Goal: Task Accomplishment & Management: Manage account settings

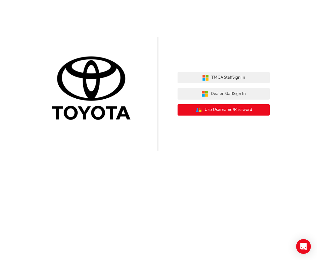
click at [208, 114] on button "User Authentication Icon - Blue Person, Gold Lock Use Username/Password" at bounding box center [224, 110] width 92 height 12
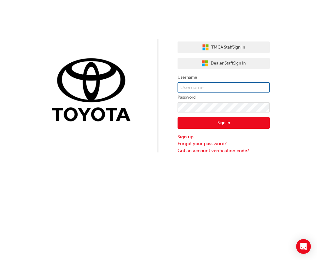
type input "rodolfo.baterina"
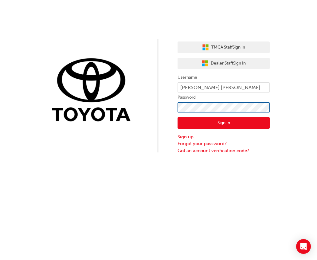
click button "Sign In" at bounding box center [224, 123] width 92 height 12
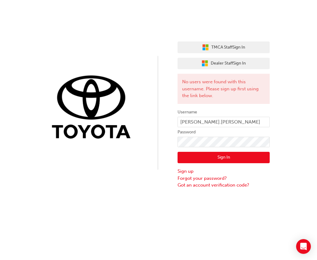
click at [229, 159] on button "Sign In" at bounding box center [224, 158] width 92 height 12
click button "Sign In" at bounding box center [224, 158] width 92 height 12
click at [225, 157] on button "Sign In" at bounding box center [224, 158] width 92 height 12
click at [214, 155] on button "Sign In" at bounding box center [224, 158] width 92 height 12
click at [217, 159] on button "Sign In" at bounding box center [224, 158] width 92 height 12
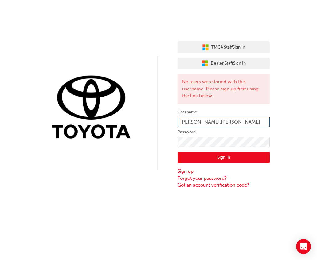
click at [183, 122] on input "rodolfo.baterina" at bounding box center [224, 122] width 92 height 10
click at [203, 120] on input "Rodolfo.baterina" at bounding box center [224, 122] width 92 height 10
type input "Rodolfo.Baterina"
click at [184, 158] on button "Sign In" at bounding box center [224, 158] width 92 height 12
click at [220, 157] on button "Sign In" at bounding box center [224, 158] width 92 height 12
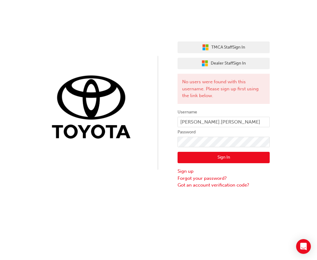
click at [224, 156] on button "Sign In" at bounding box center [224, 158] width 92 height 12
click at [183, 122] on input "Rodolfo.Baterina" at bounding box center [224, 122] width 92 height 10
click at [200, 121] on input "rodolfo.Baterina" at bounding box center [224, 122] width 92 height 10
type input "rodolfo.baterina"
click at [185, 156] on button "Sign In" at bounding box center [224, 158] width 92 height 12
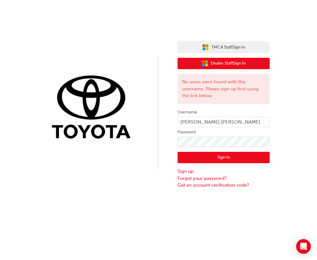
click at [218, 63] on span "Dealer Staff Sign In" at bounding box center [228, 63] width 35 height 7
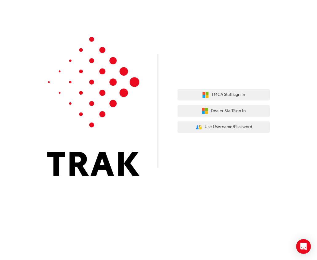
click at [116, 75] on img at bounding box center [93, 106] width 92 height 139
click at [110, 85] on img at bounding box center [93, 106] width 92 height 139
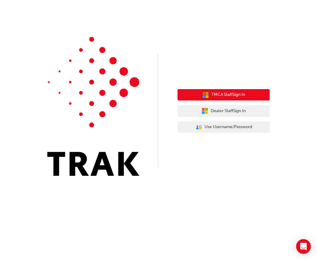
click at [224, 96] on span "TMCA Staff Sign In" at bounding box center [229, 94] width 34 height 7
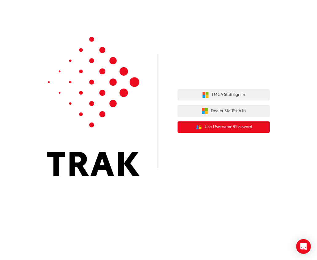
click at [231, 130] on span "Use Username/Password" at bounding box center [229, 127] width 48 height 7
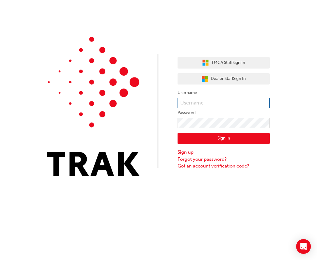
type input "[PERSON_NAME].[PERSON_NAME]"
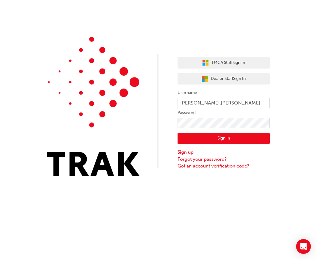
click at [111, 162] on img at bounding box center [93, 106] width 92 height 139
click at [99, 87] on img at bounding box center [93, 106] width 92 height 139
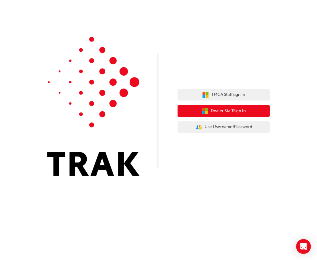
click at [221, 113] on span "Dealer Staff Sign In" at bounding box center [228, 111] width 35 height 7
